Goal: Transaction & Acquisition: Purchase product/service

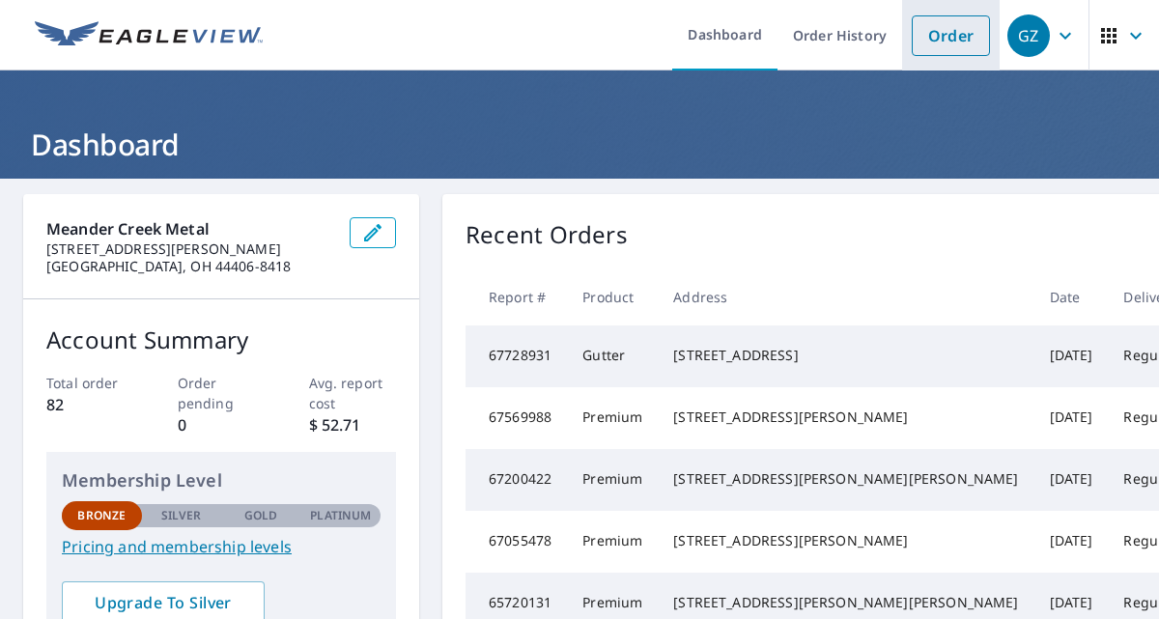
click at [945, 53] on link "Order" at bounding box center [951, 35] width 78 height 41
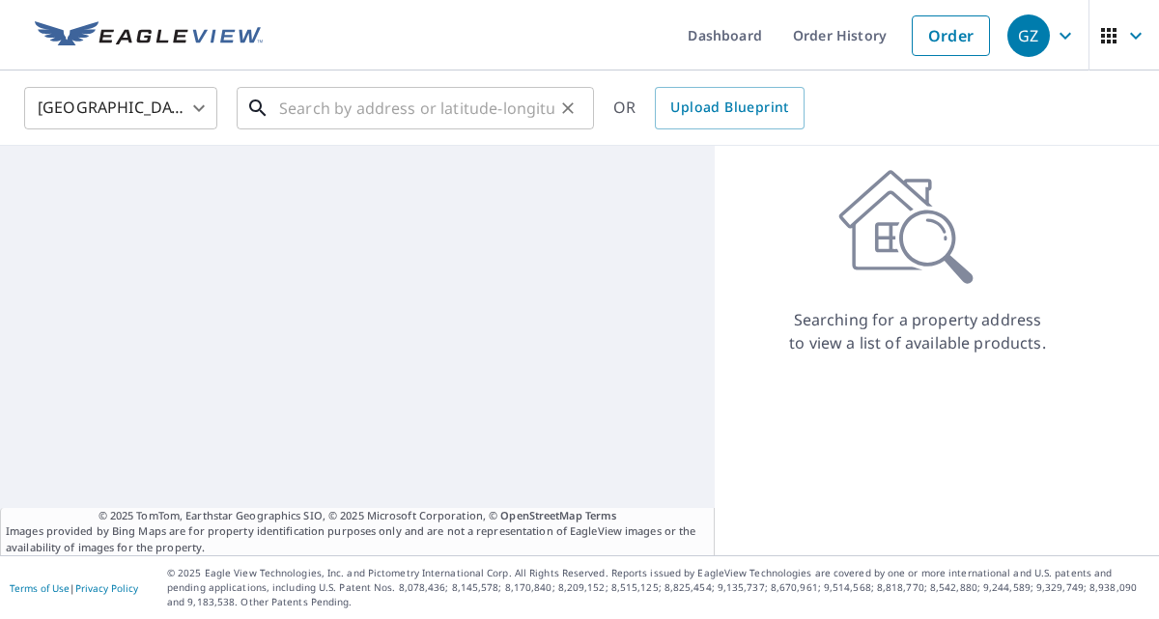
click at [336, 129] on div "​" at bounding box center [415, 108] width 357 height 42
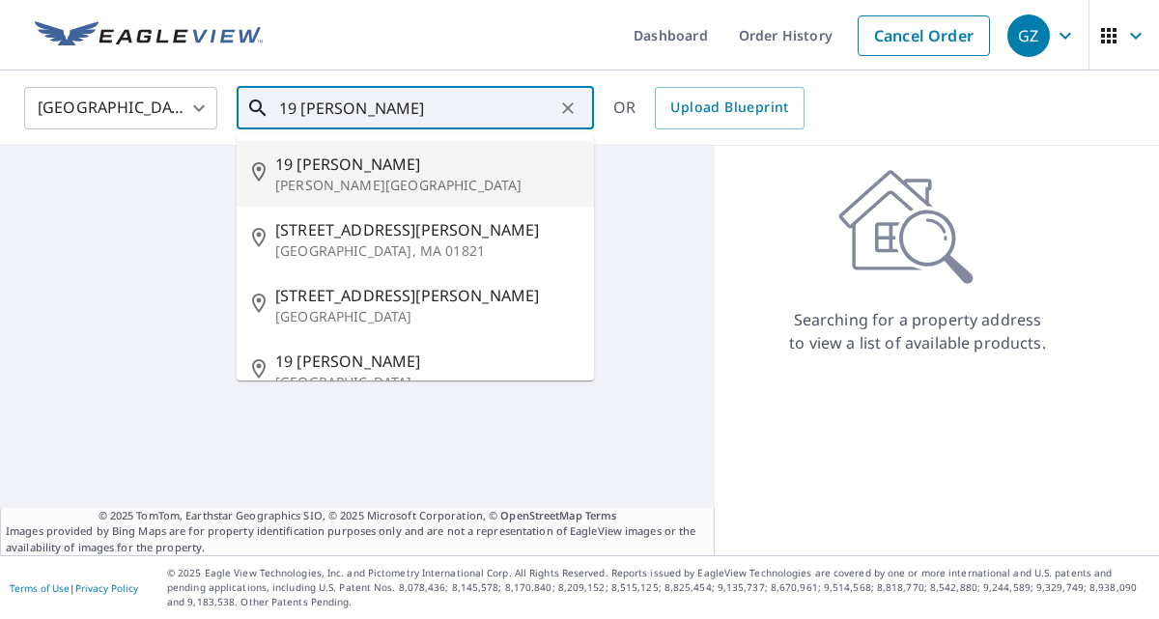
click at [345, 163] on span "19 [PERSON_NAME]" at bounding box center [426, 164] width 303 height 23
type input "[STREET_ADDRESS][PERSON_NAME][PERSON_NAME]"
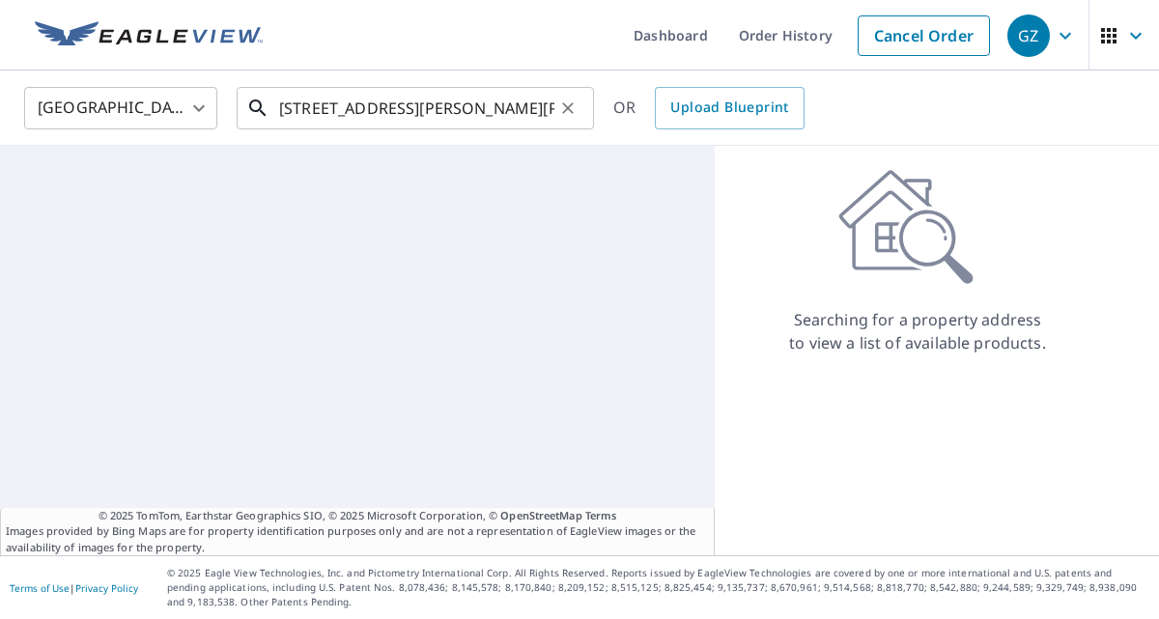
click at [545, 111] on input "[STREET_ADDRESS][PERSON_NAME][PERSON_NAME]" at bounding box center [416, 108] width 275 height 54
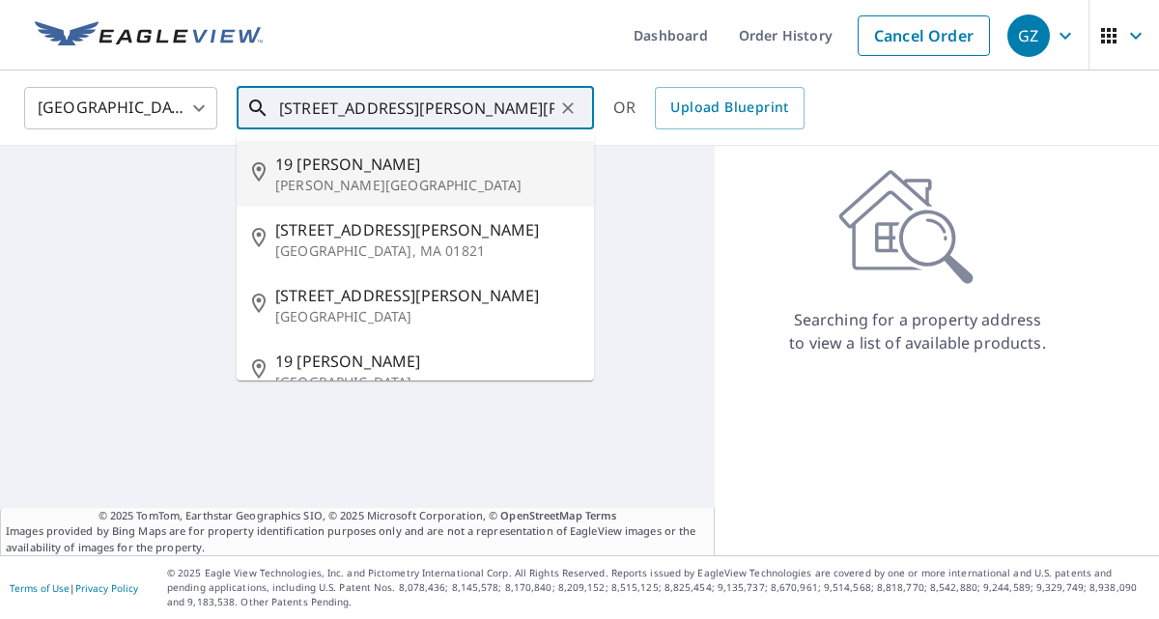
click at [444, 187] on p "[PERSON_NAME][GEOGRAPHIC_DATA]" at bounding box center [426, 185] width 303 height 19
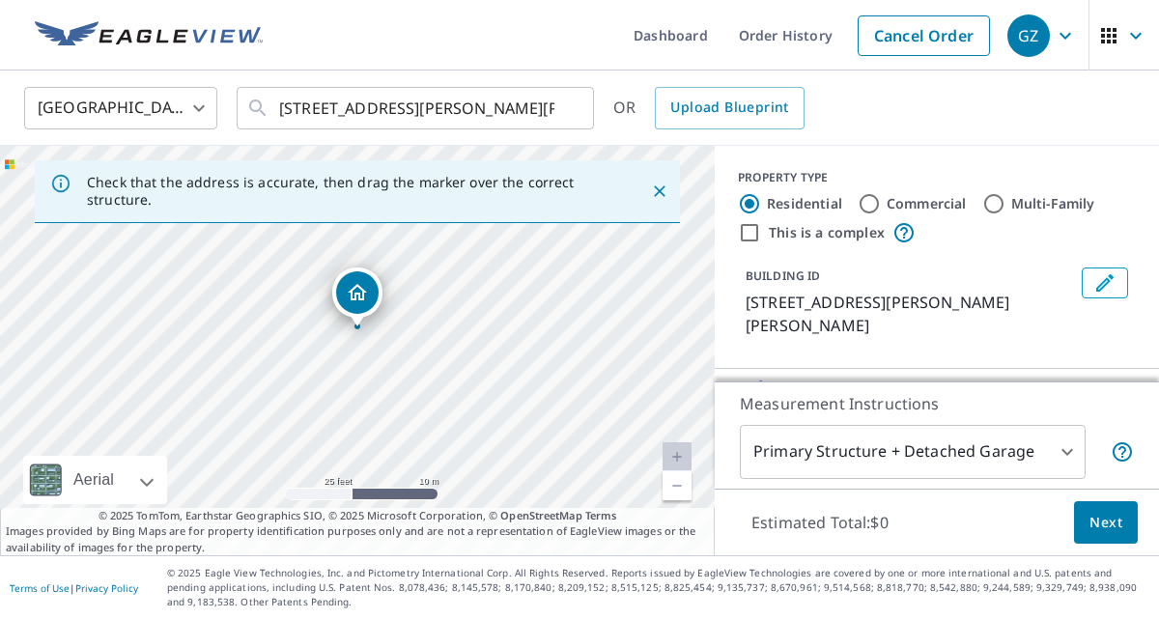
click at [998, 436] on body "GZ GZ Dashboard Order History Cancel Order GZ [GEOGRAPHIC_DATA] [GEOGRAPHIC_DAT…" at bounding box center [579, 309] width 1159 height 619
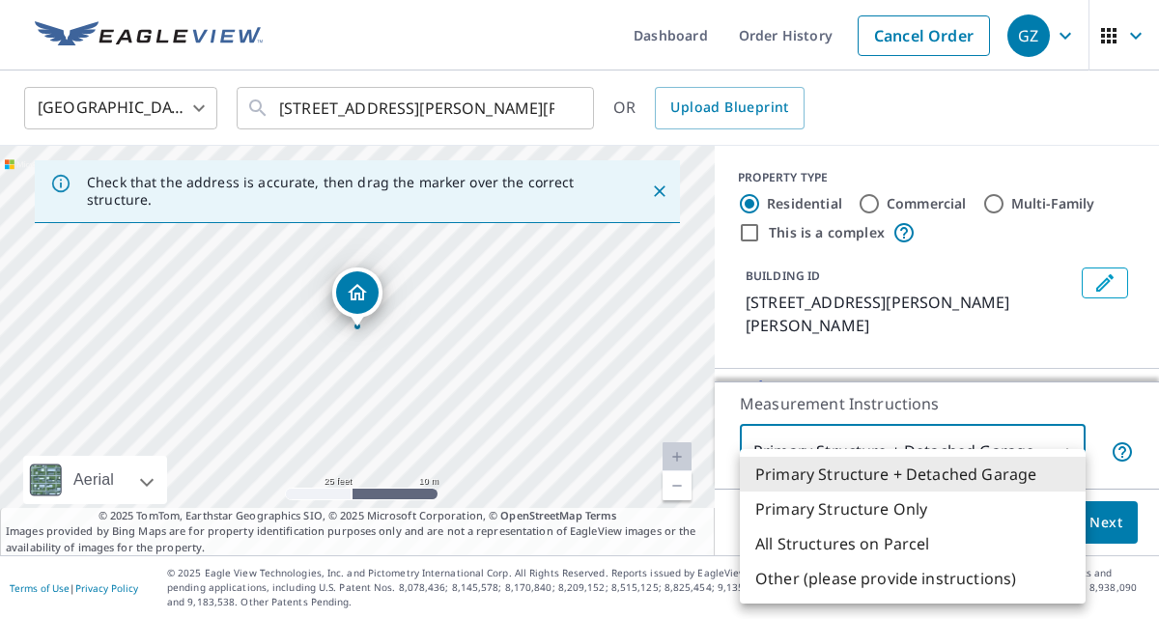
click at [947, 511] on li "Primary Structure Only" at bounding box center [913, 509] width 346 height 35
type input "2"
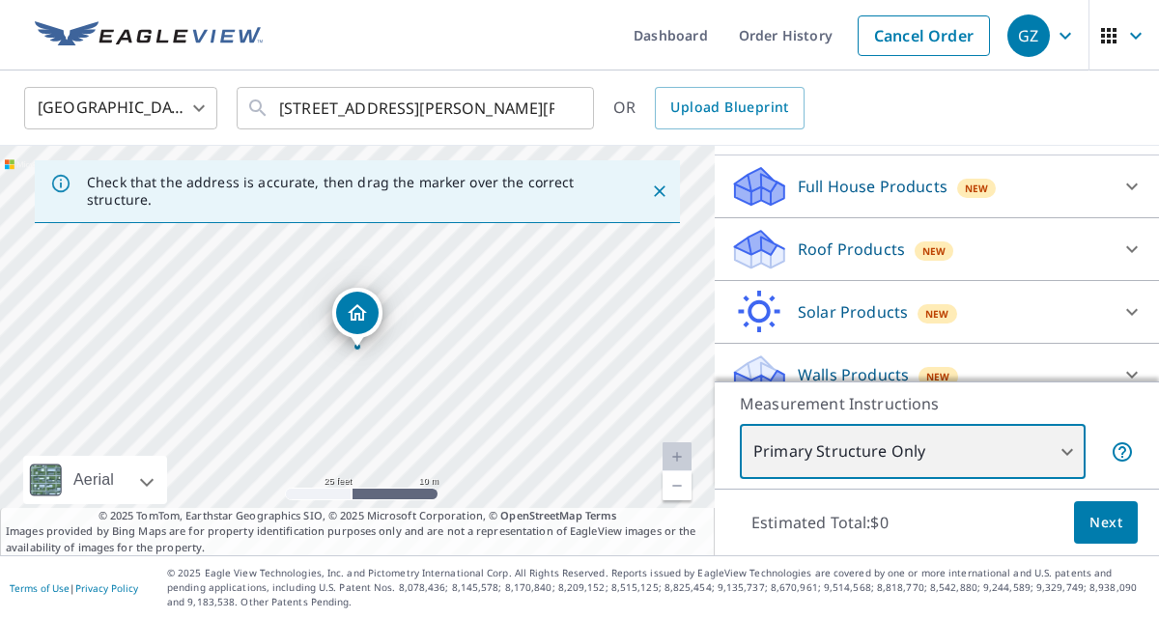
scroll to position [215, 0]
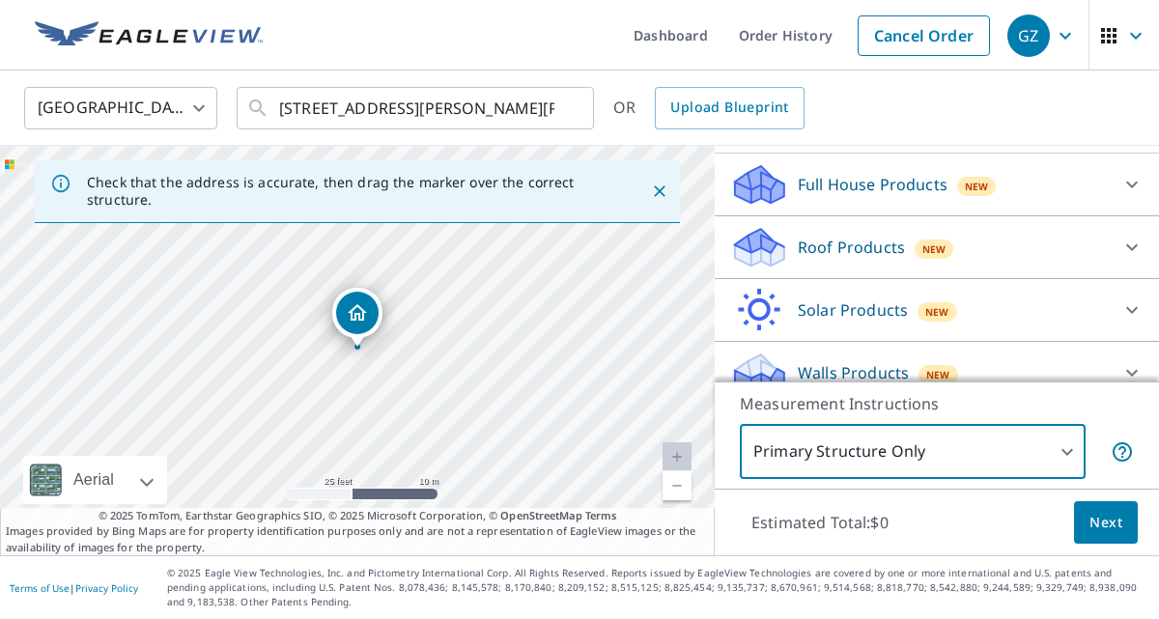
click at [1127, 244] on icon at bounding box center [1132, 247] width 12 height 7
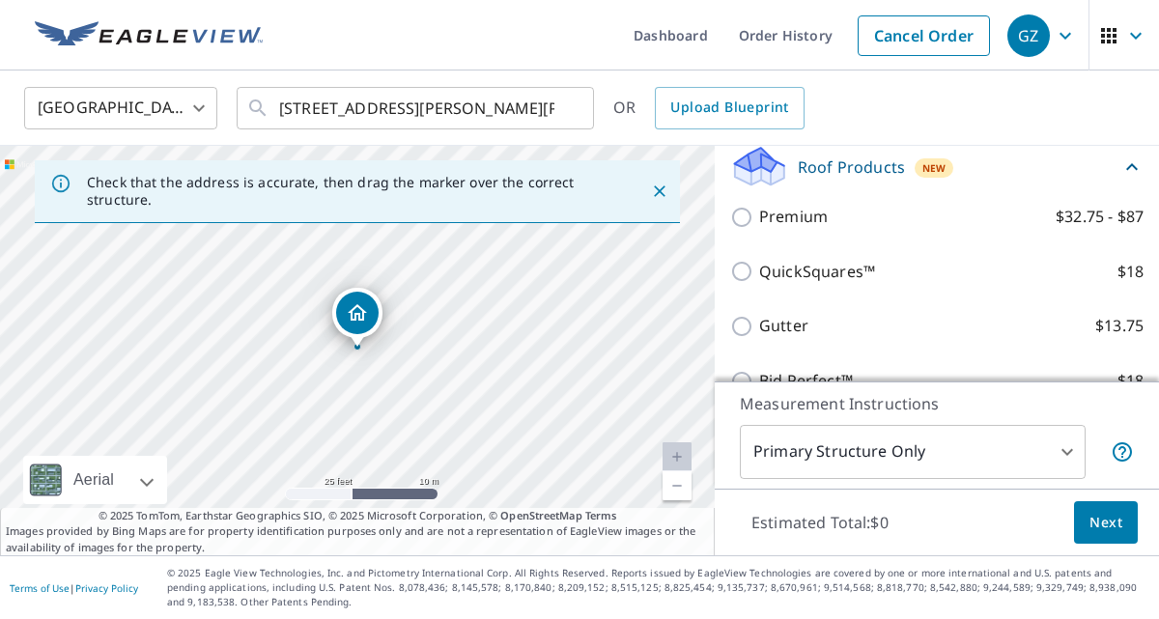
scroll to position [309, 0]
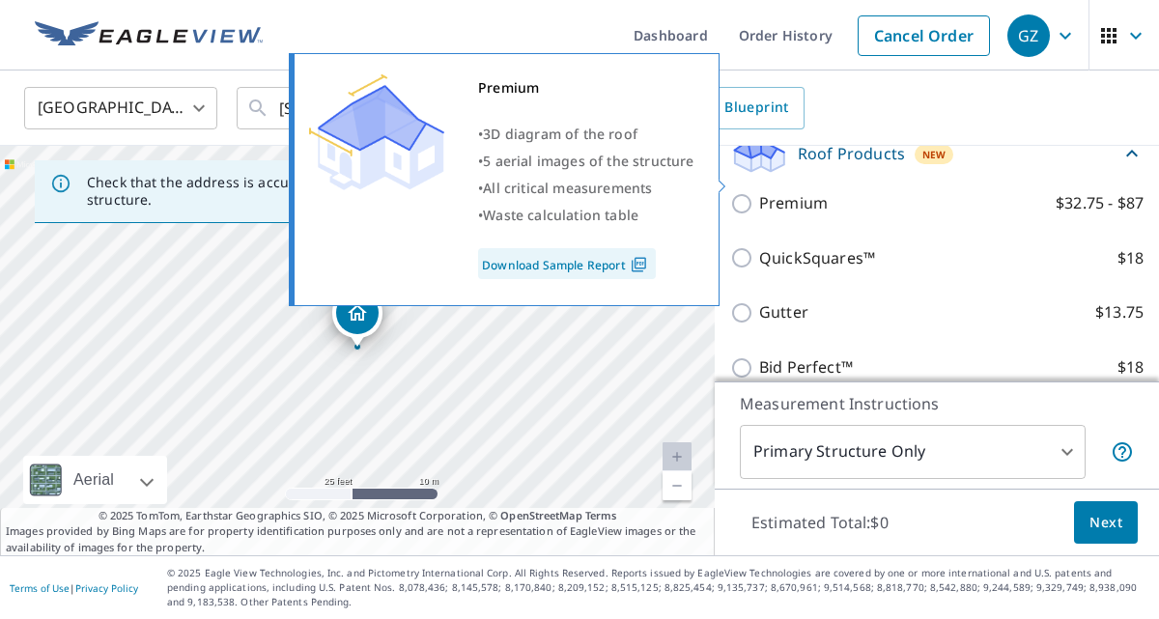
click at [745, 192] on input "Premium $32.75 - $87" at bounding box center [744, 203] width 29 height 23
checkbox input "true"
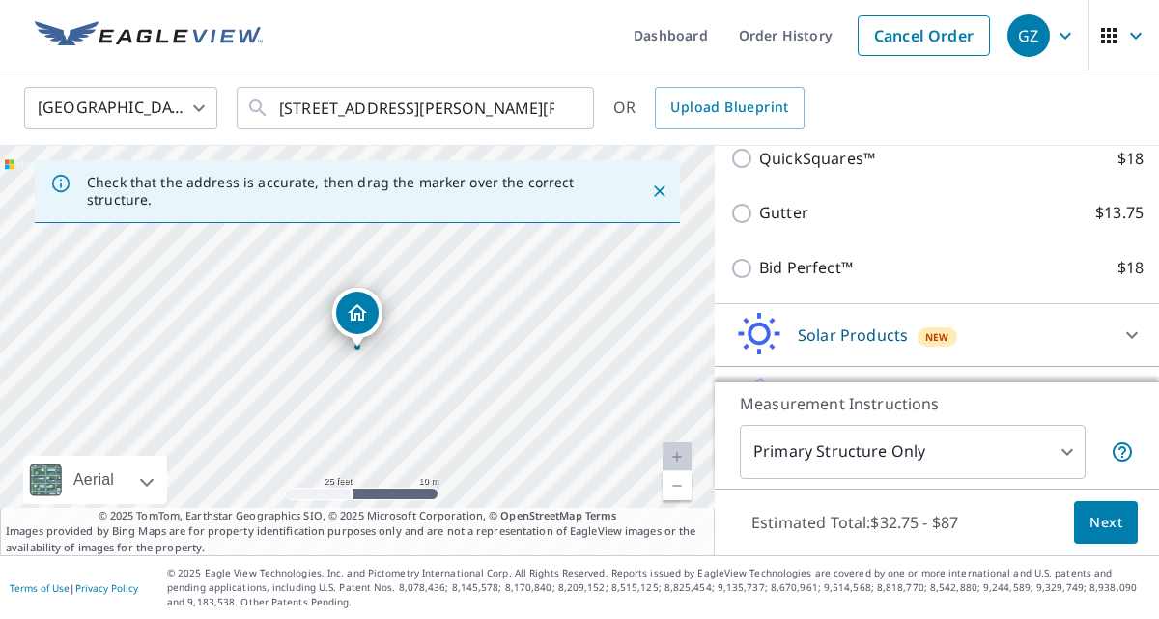
scroll to position [508, 0]
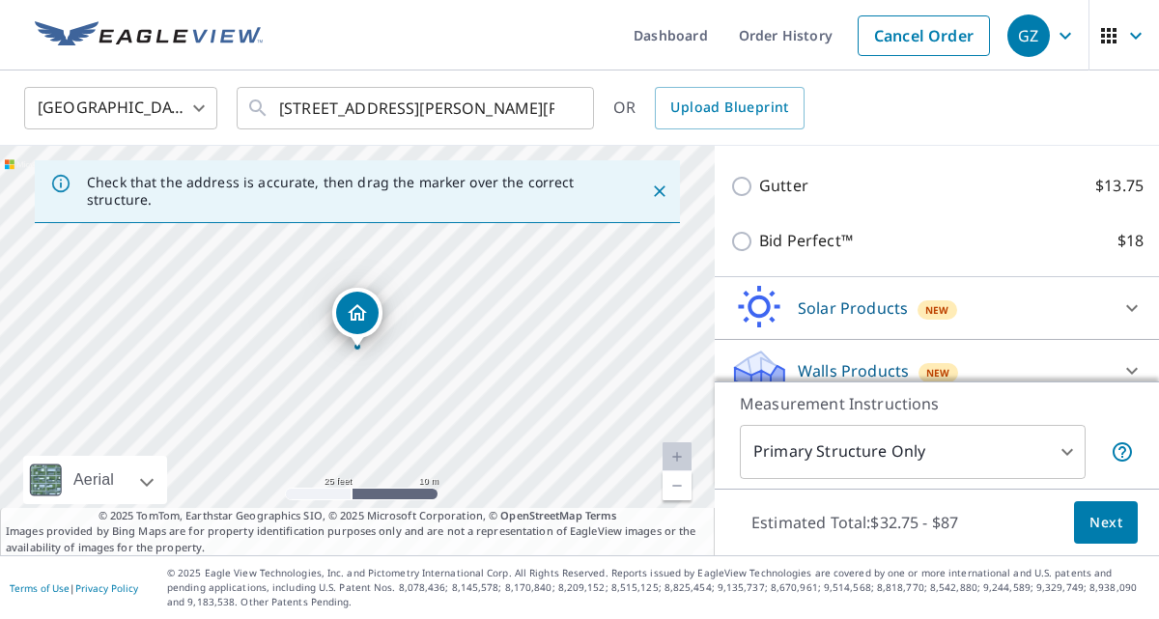
click at [1108, 525] on span "Next" at bounding box center [1105, 523] width 33 height 24
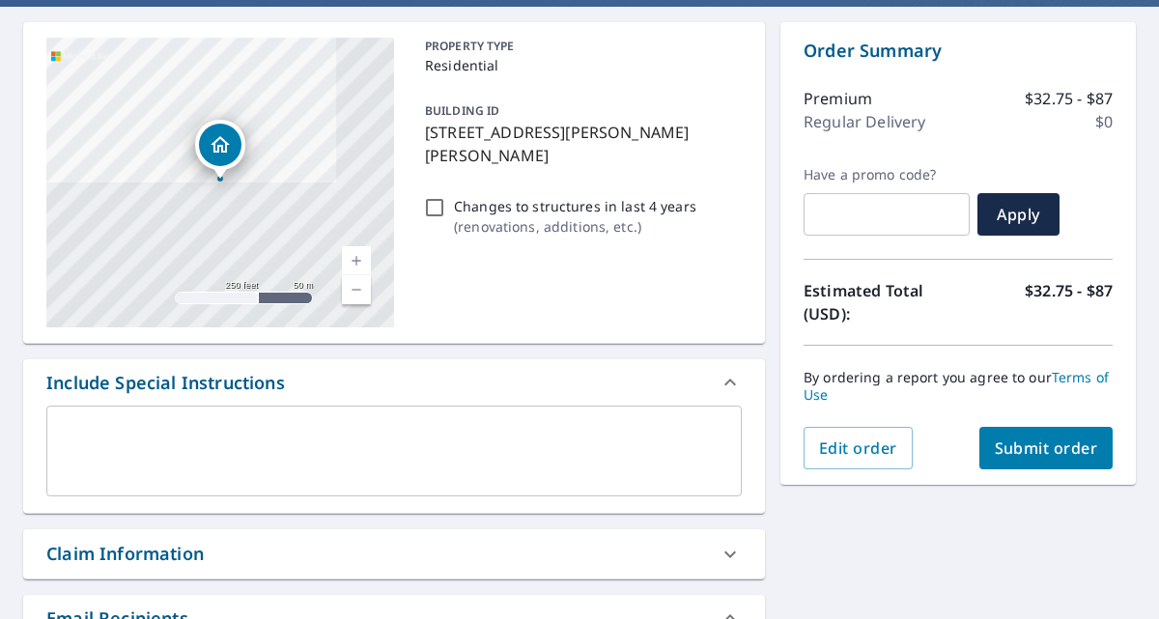
scroll to position [171, 0]
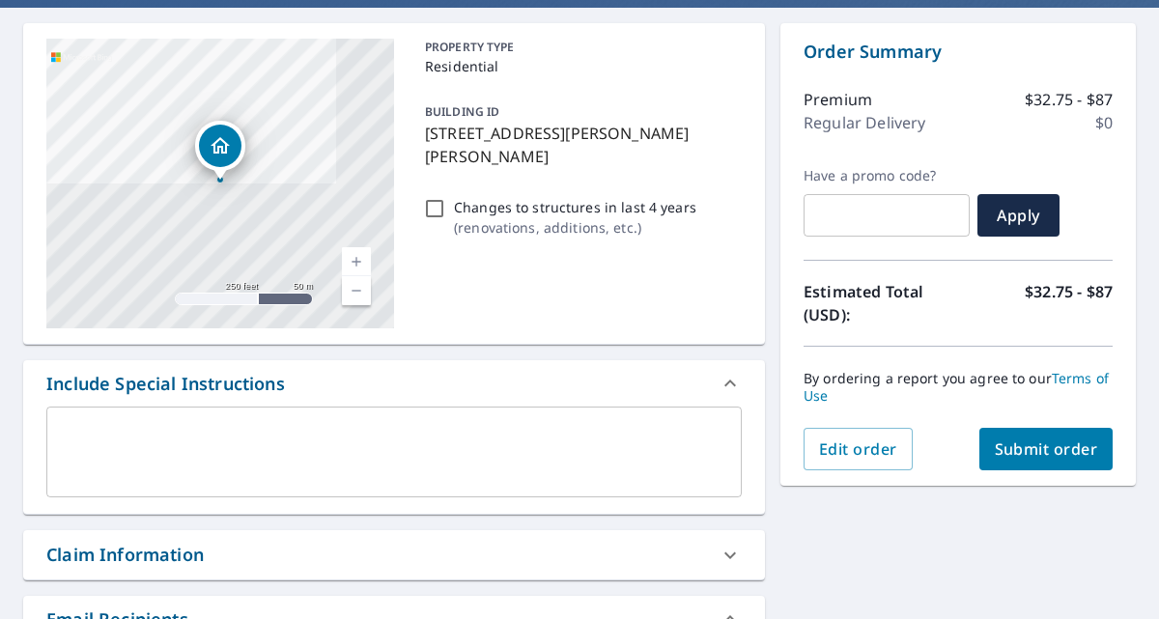
click at [1041, 459] on span "Submit order" at bounding box center [1046, 448] width 103 height 21
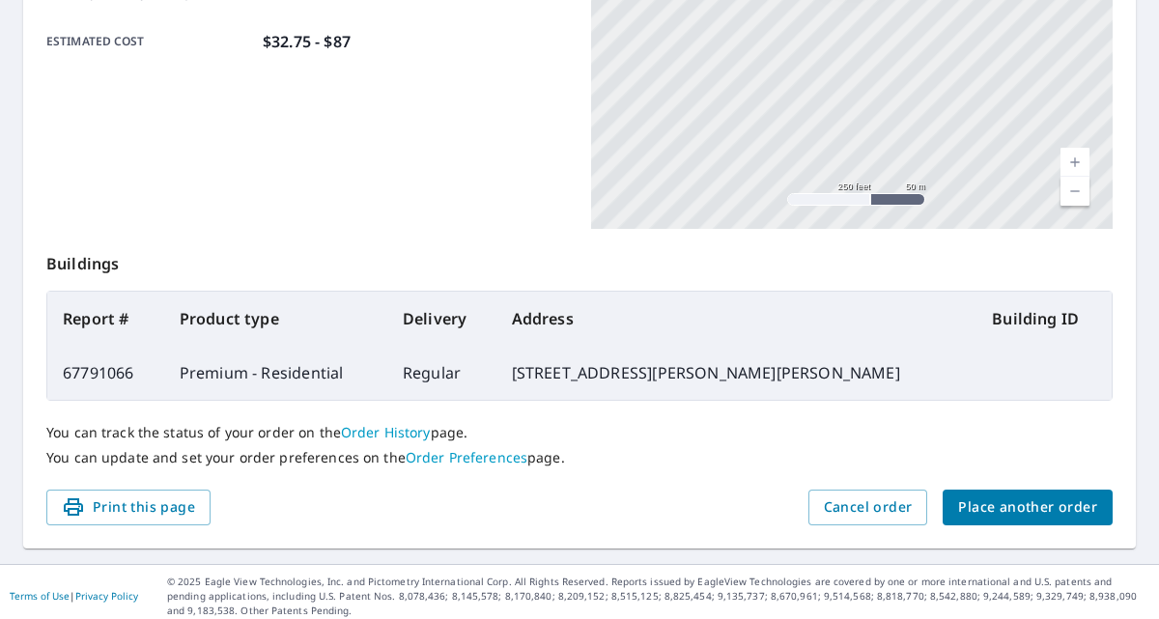
scroll to position [531, 0]
